Goal: Browse casually

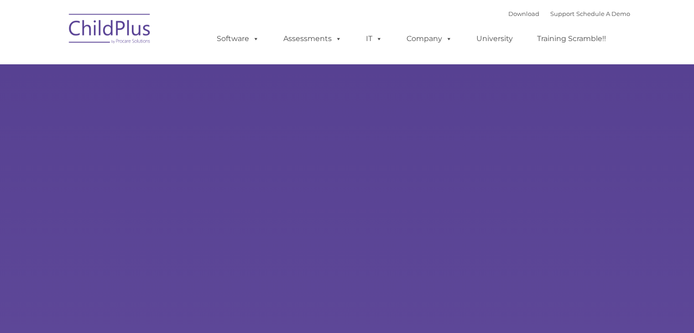
type input ""
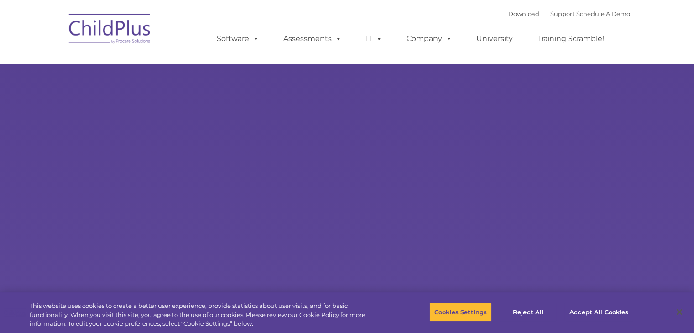
select select "MEDIUM"
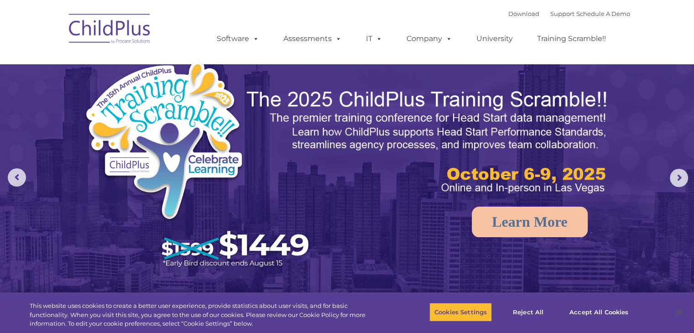
click at [100, 34] on img at bounding box center [109, 30] width 91 height 46
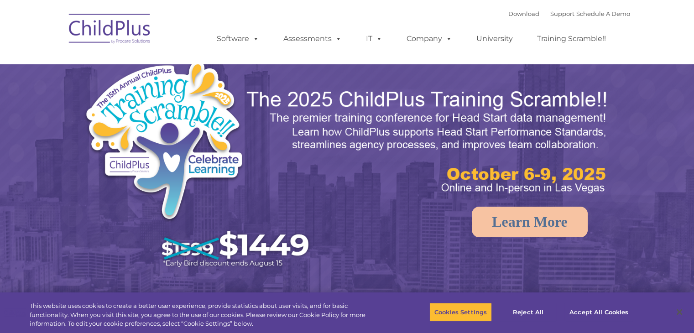
select select "MEDIUM"
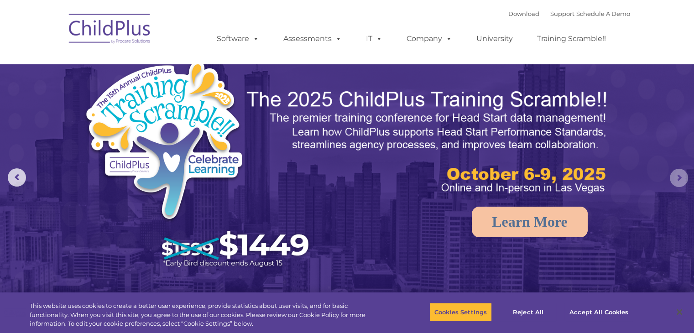
click at [677, 182] on rs-arrow at bounding box center [678, 178] width 18 height 18
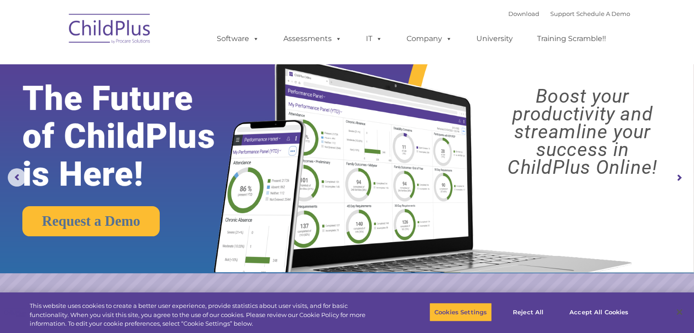
click at [677, 182] on rs-arrow at bounding box center [678, 178] width 18 height 18
